Goal: Task Accomplishment & Management: Manage account settings

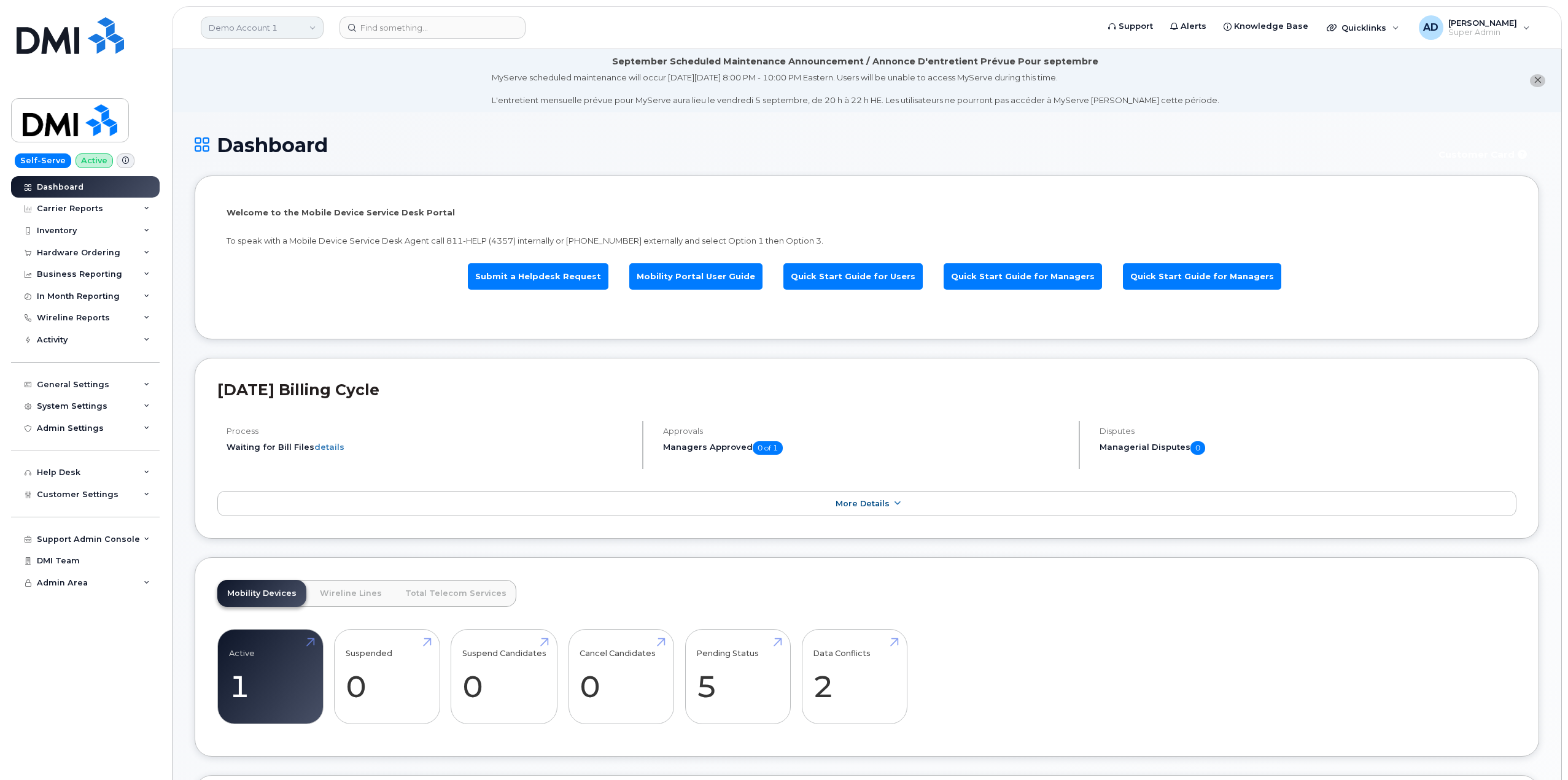
click at [254, 30] on link "Demo Account 1" at bounding box center [262, 28] width 123 height 22
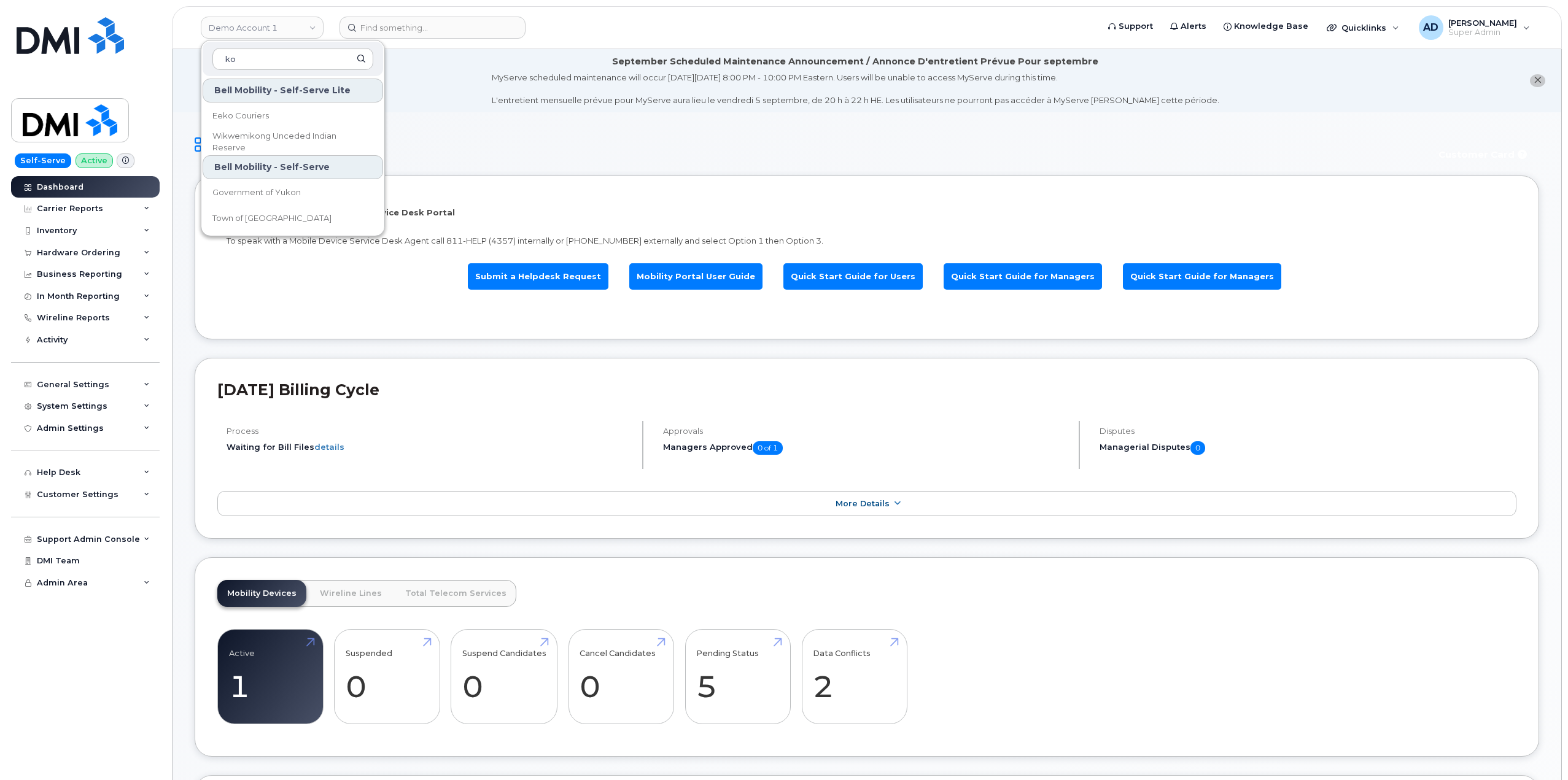
type input "k"
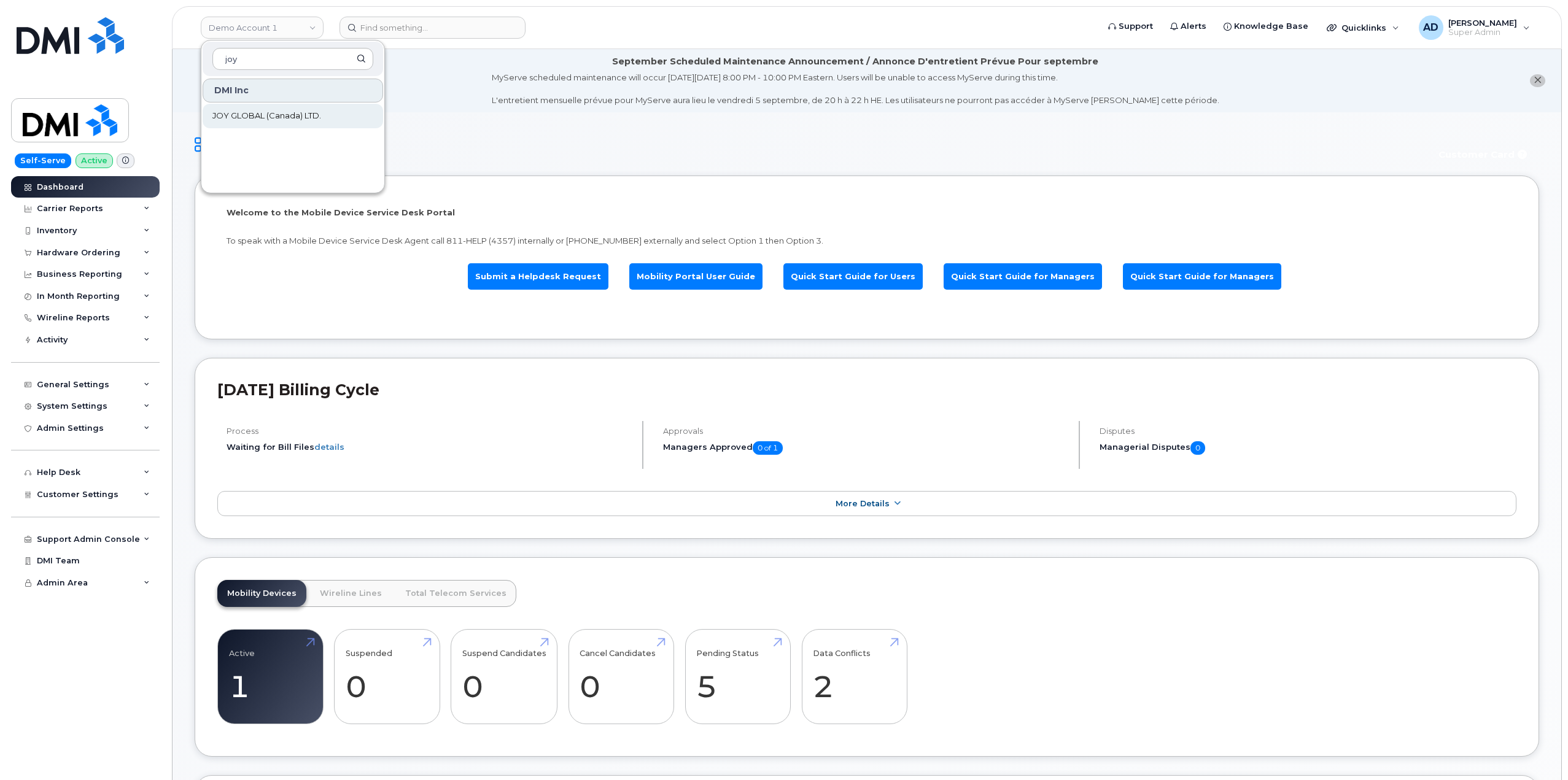
type input "joy"
click at [266, 116] on span "JOY GLOBAL (Canada) LTD." at bounding box center [267, 116] width 108 height 12
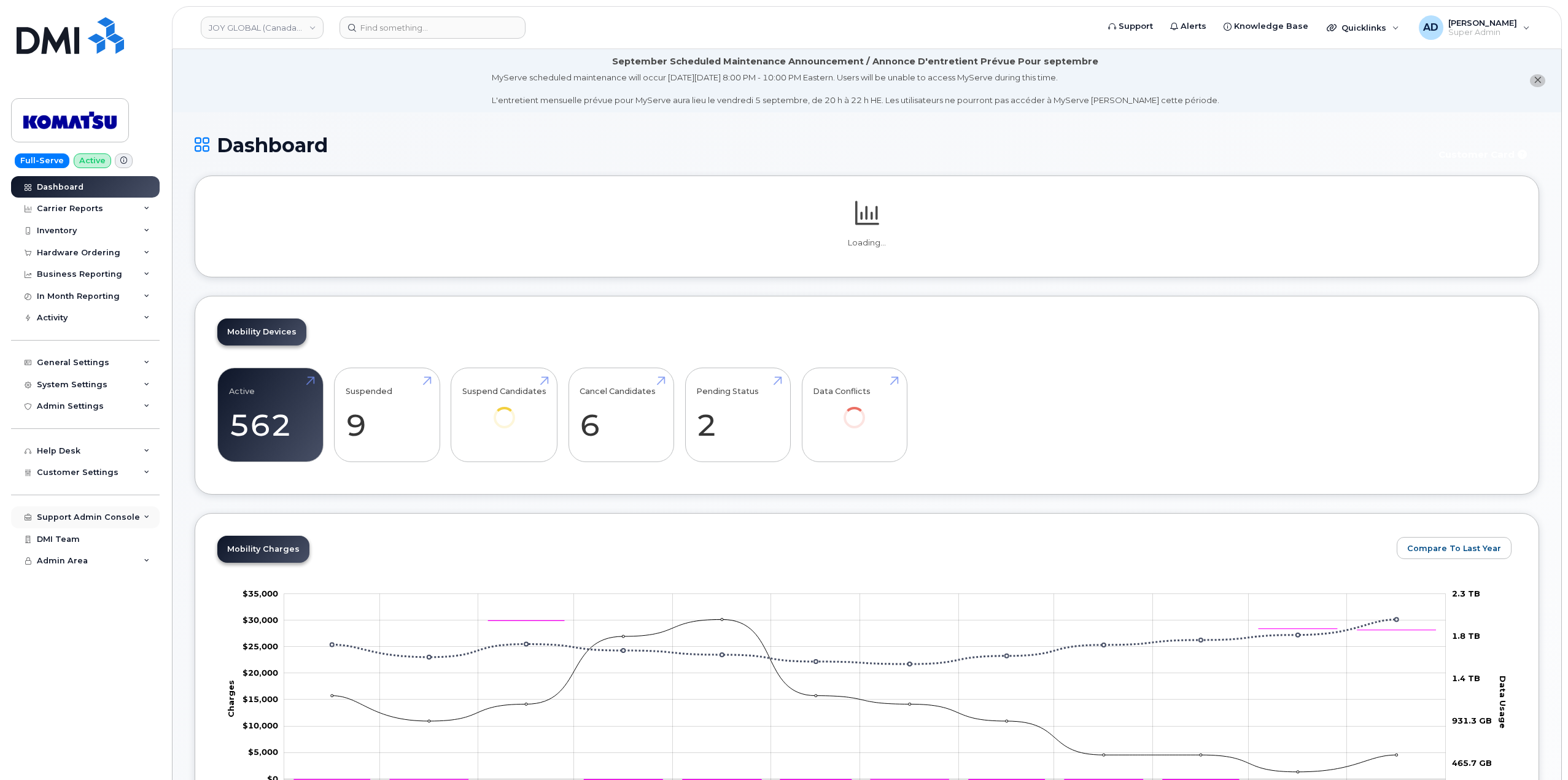
scroll to position [125, 0]
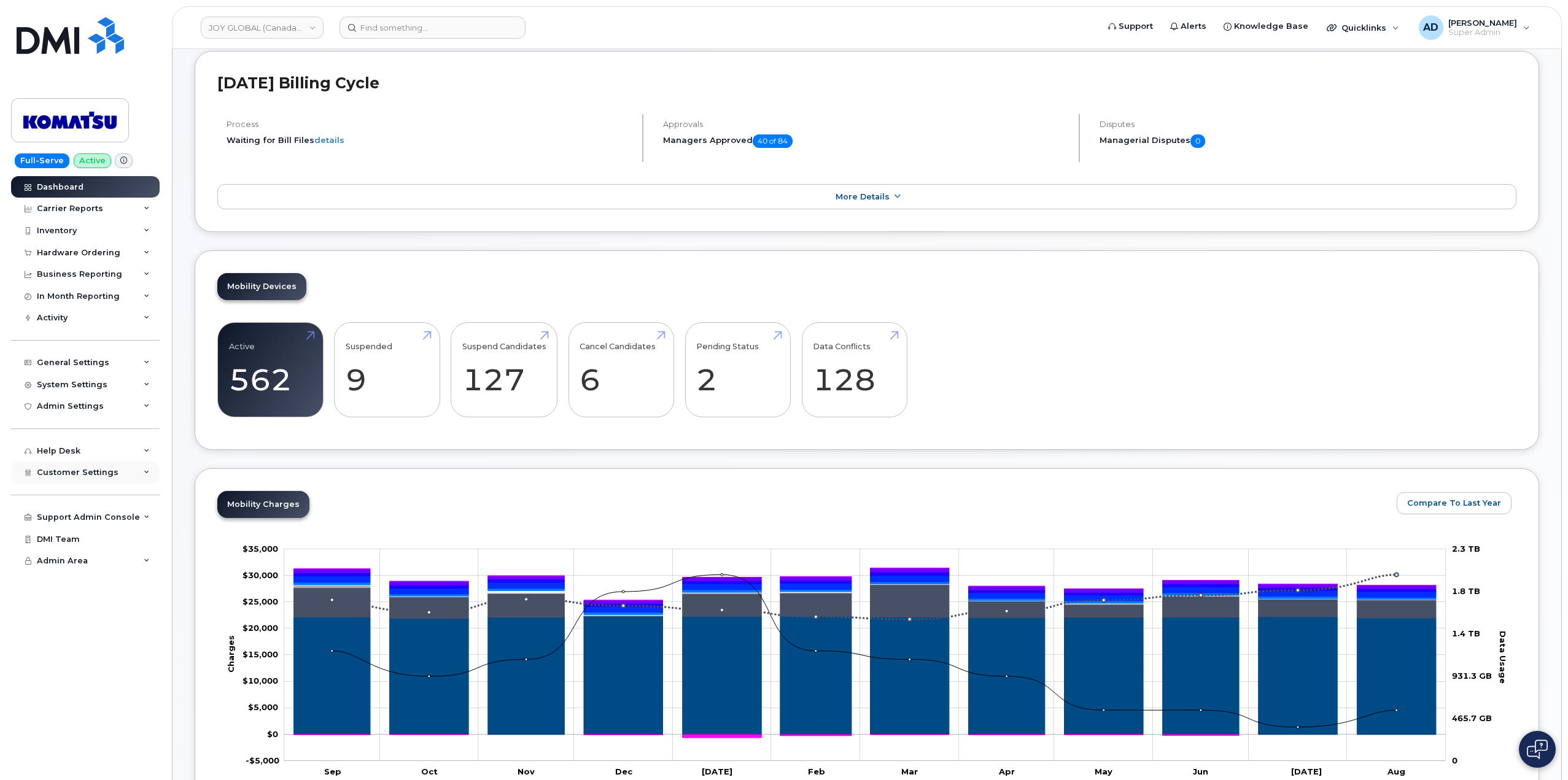
click at [117, 477] on div "Customer Settings" at bounding box center [85, 473] width 148 height 22
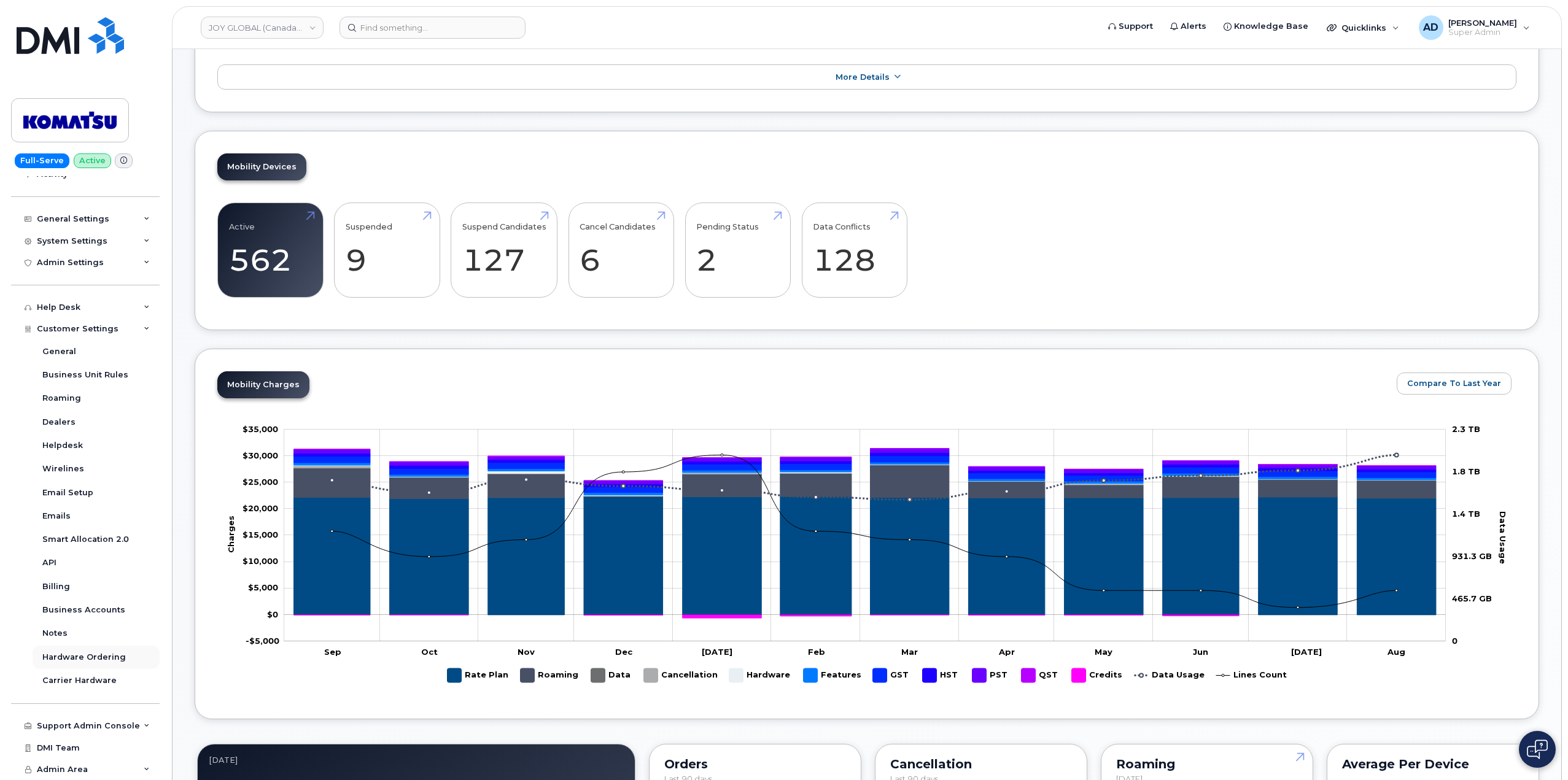
scroll to position [370, 0]
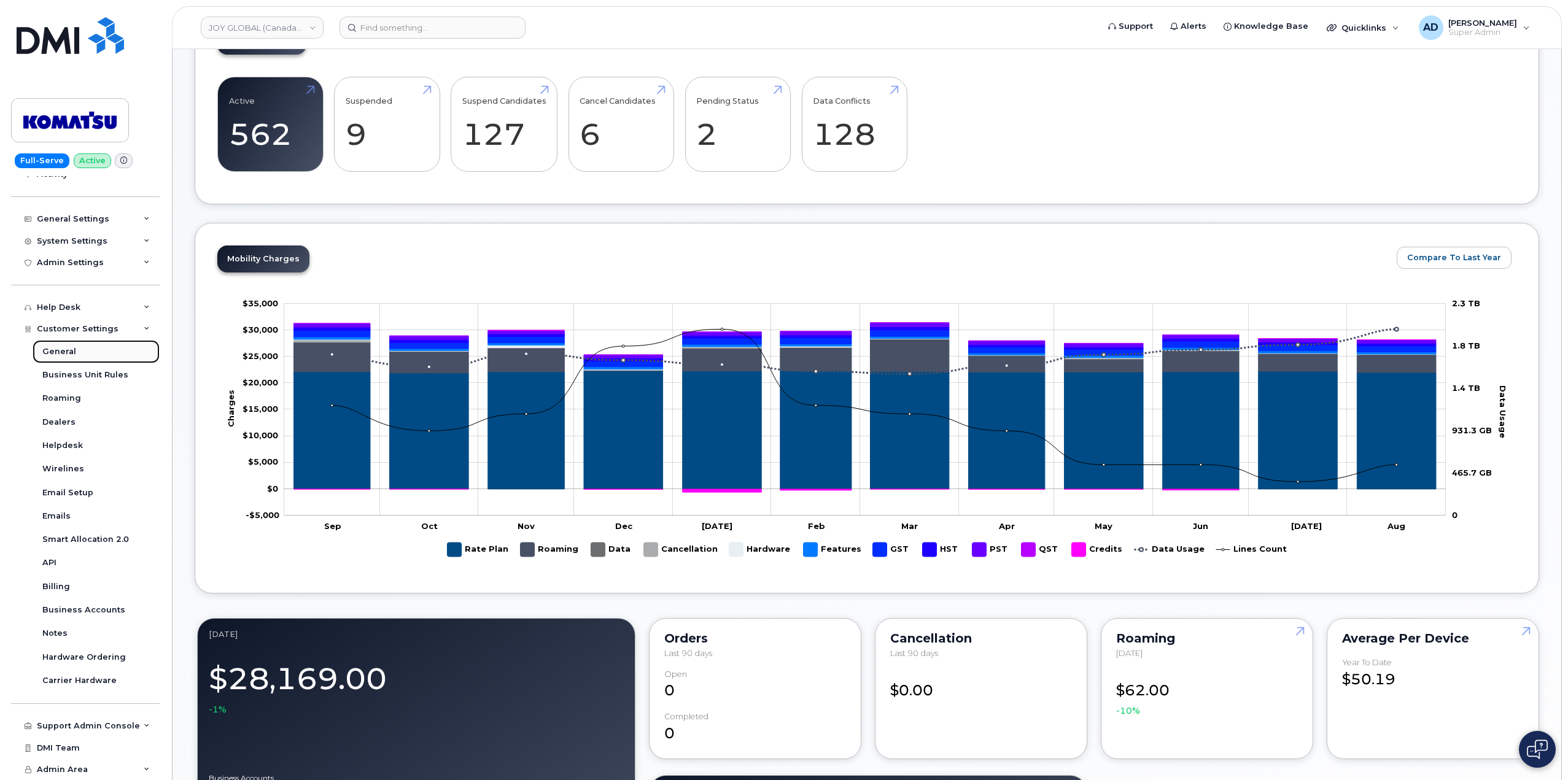
click at [99, 355] on link "General" at bounding box center [96, 351] width 127 height 23
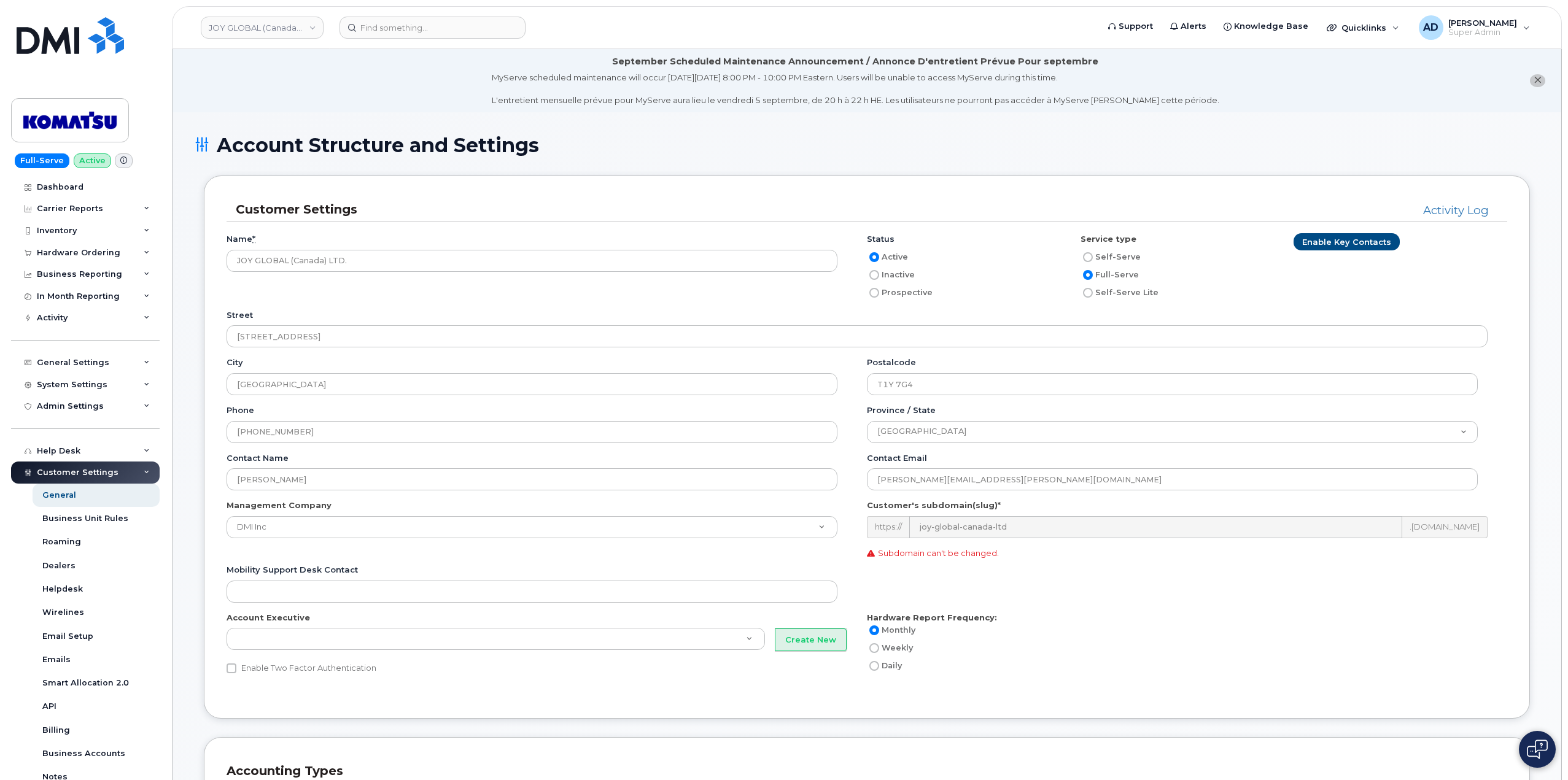
click at [900, 279] on label "Inactive" at bounding box center [890, 275] width 48 height 15
click at [879, 279] on input "Inactive" at bounding box center [874, 274] width 10 height 10
radio input "true"
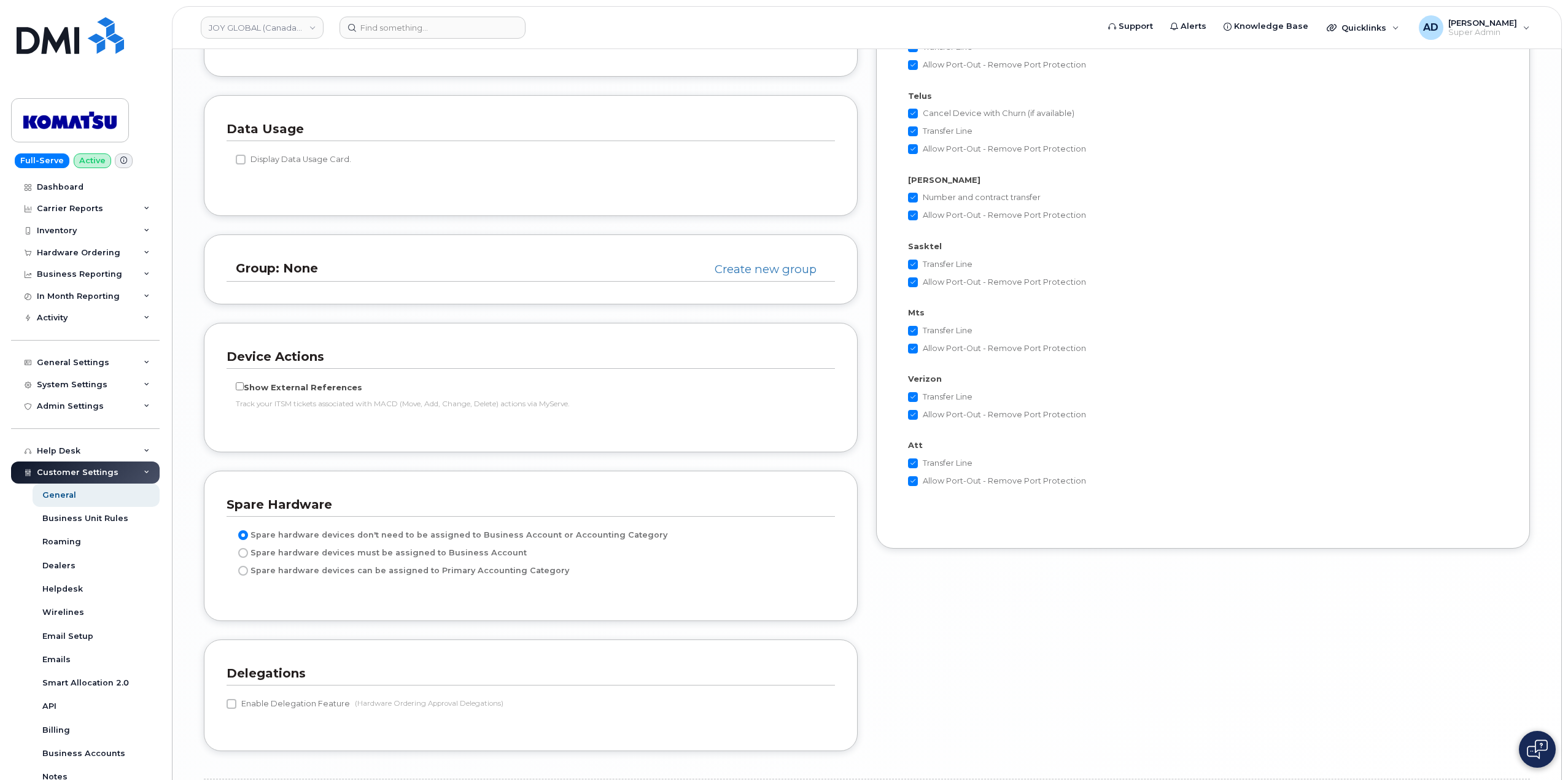
scroll to position [2412, 0]
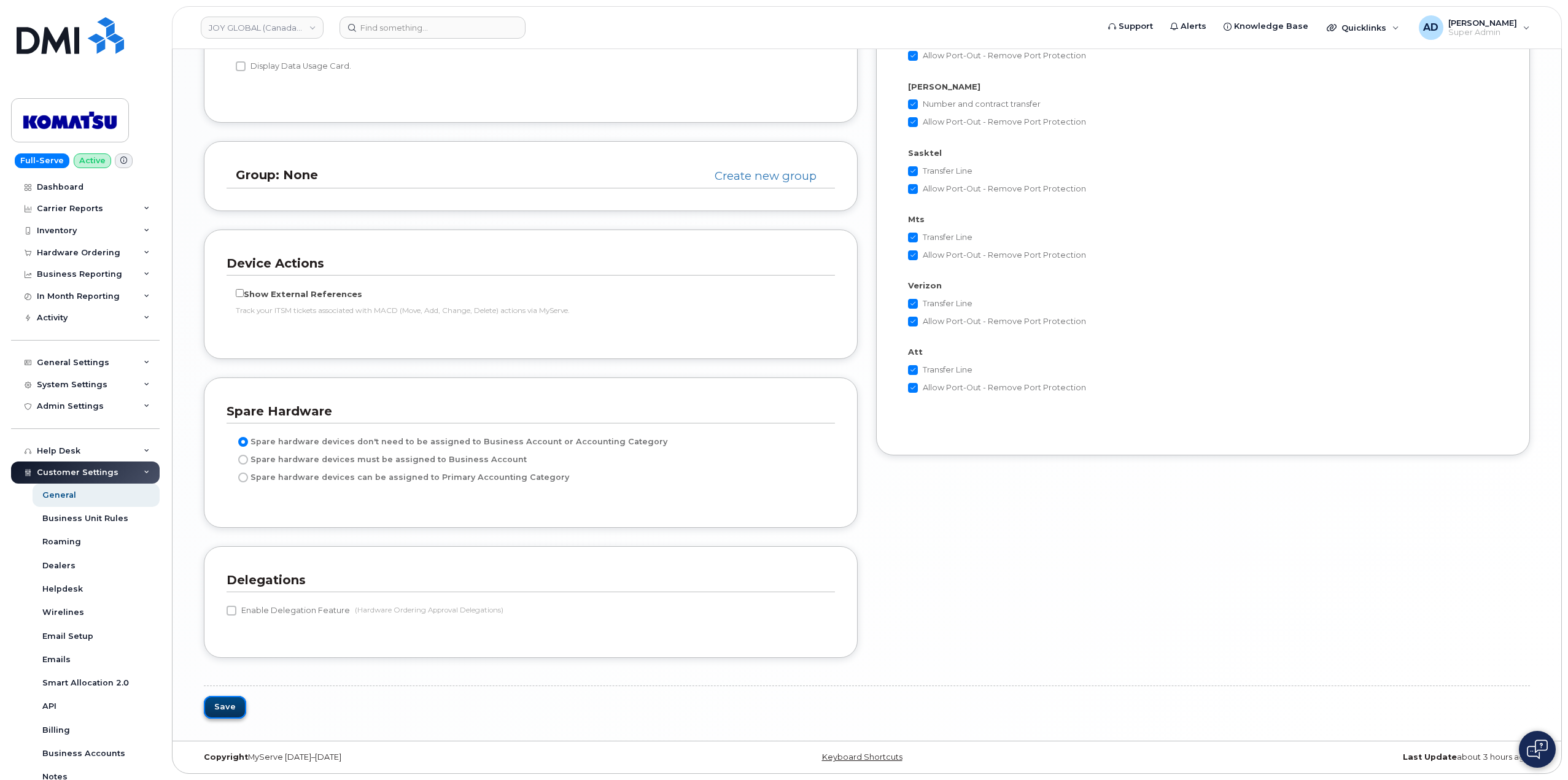
click at [221, 708] on button "Save" at bounding box center [224, 707] width 42 height 22
